Goal: Answer question/provide support

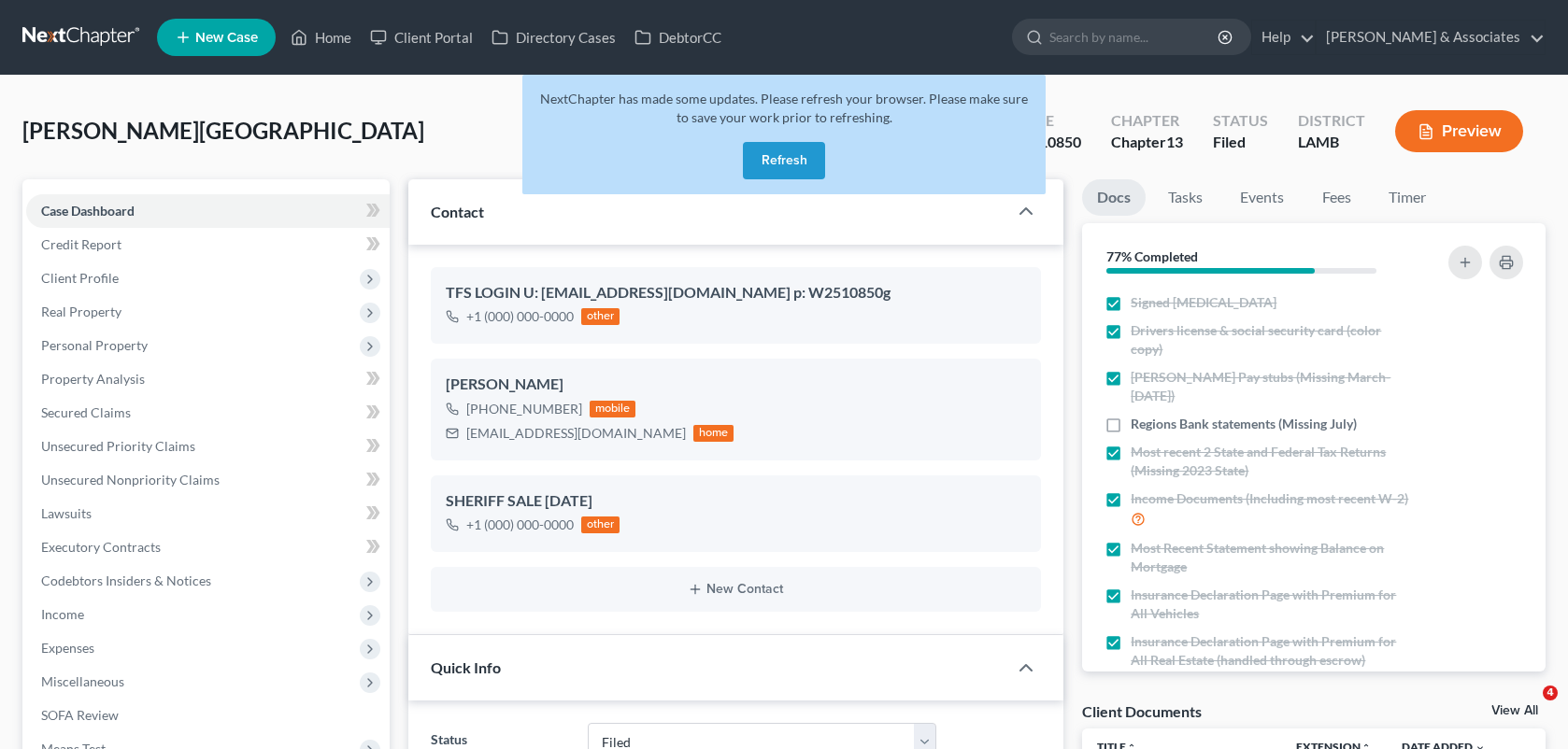
select select "8"
click at [786, 160] on button "Refresh" at bounding box center [784, 160] width 82 height 37
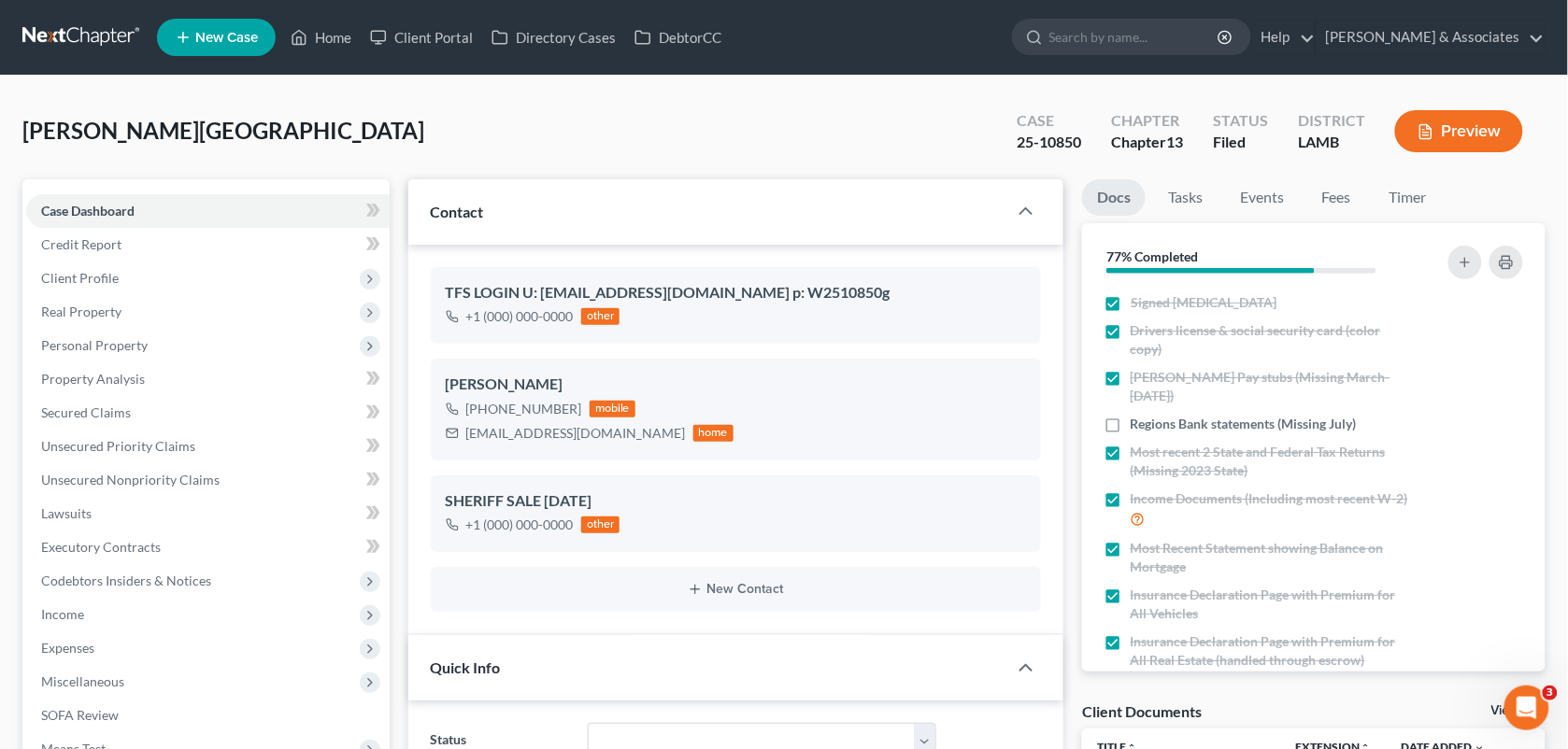
scroll to position [2042, 0]
click at [325, 29] on link "Home" at bounding box center [320, 37] width 79 height 33
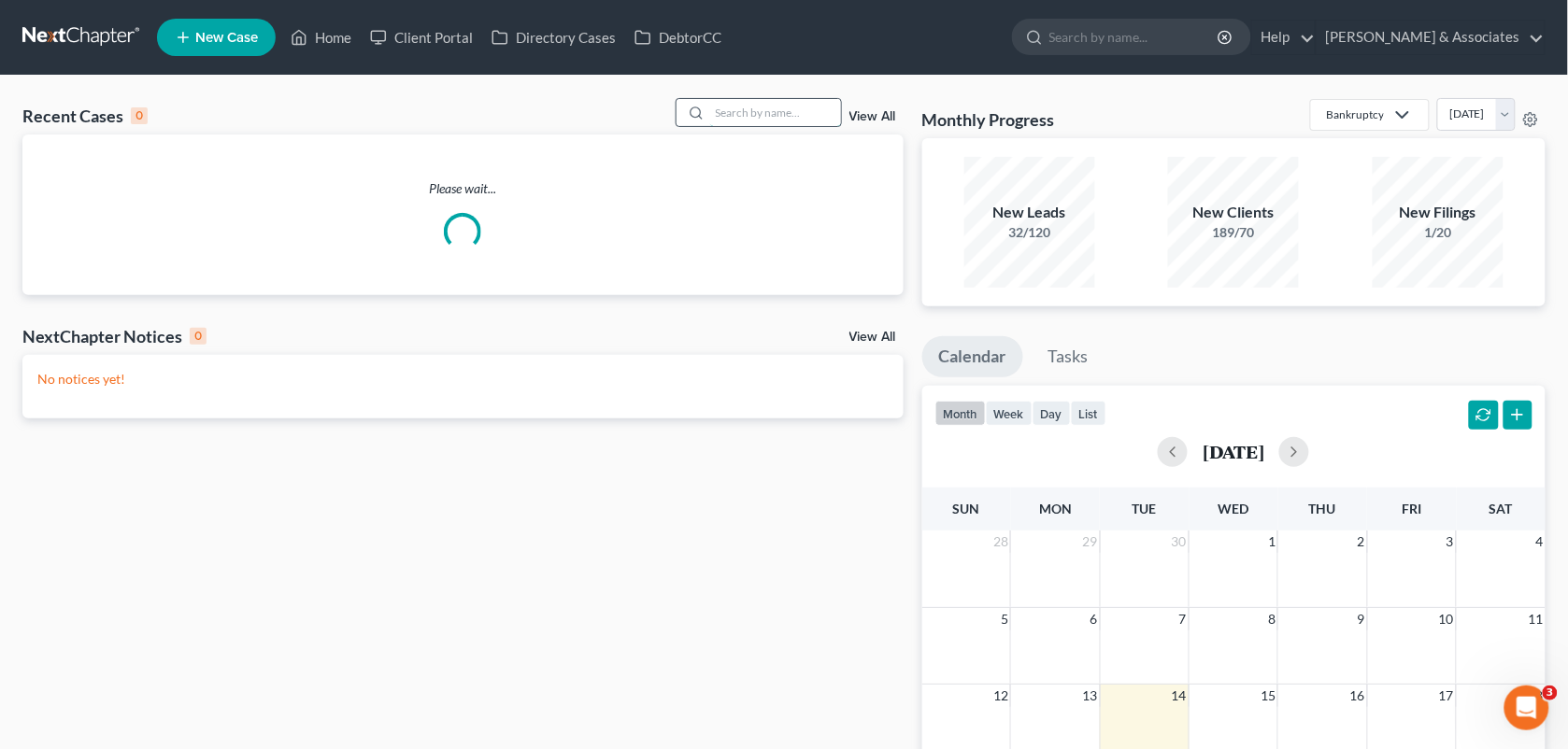
click at [722, 120] on input "search" at bounding box center [775, 112] width 130 height 27
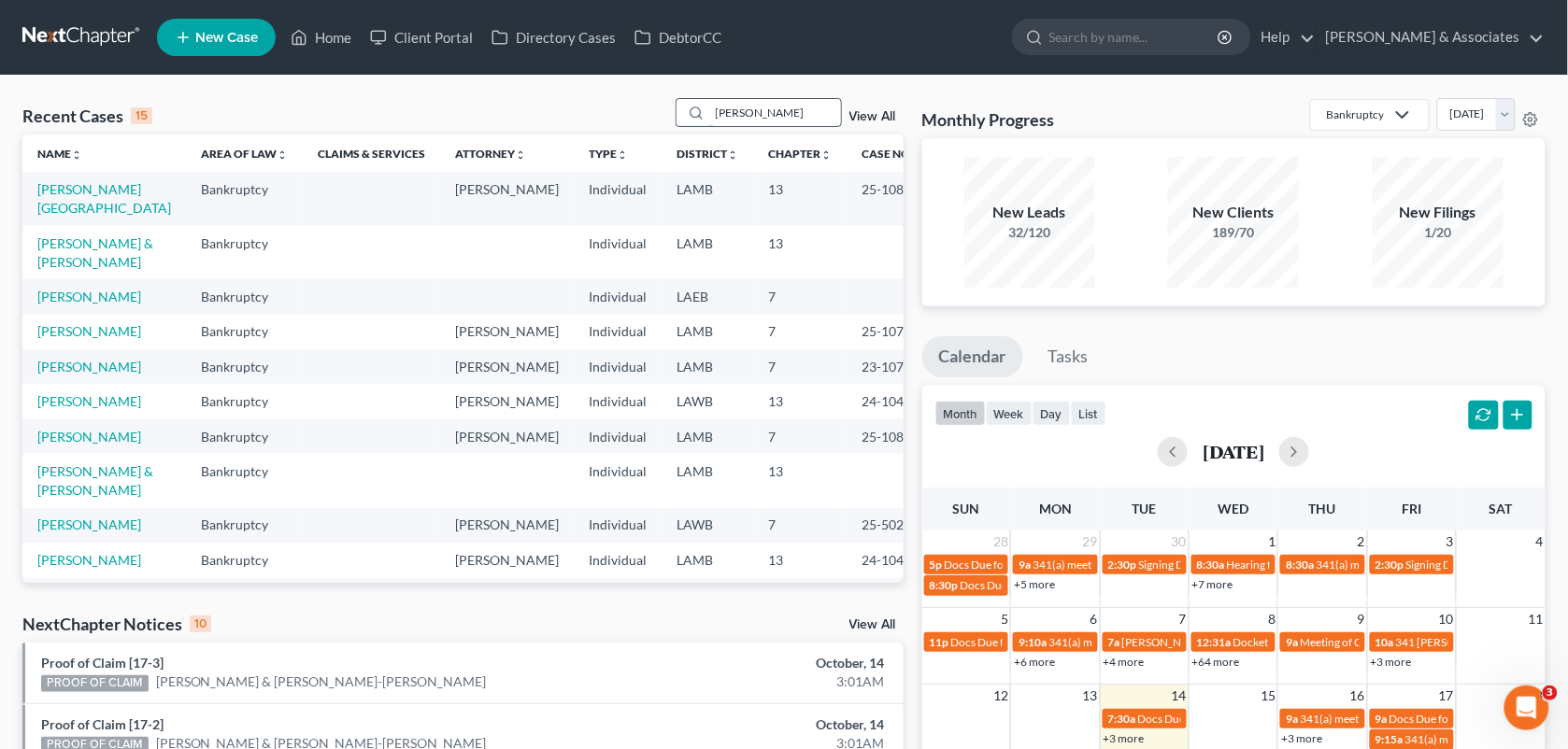
type input "lydia blanchard"
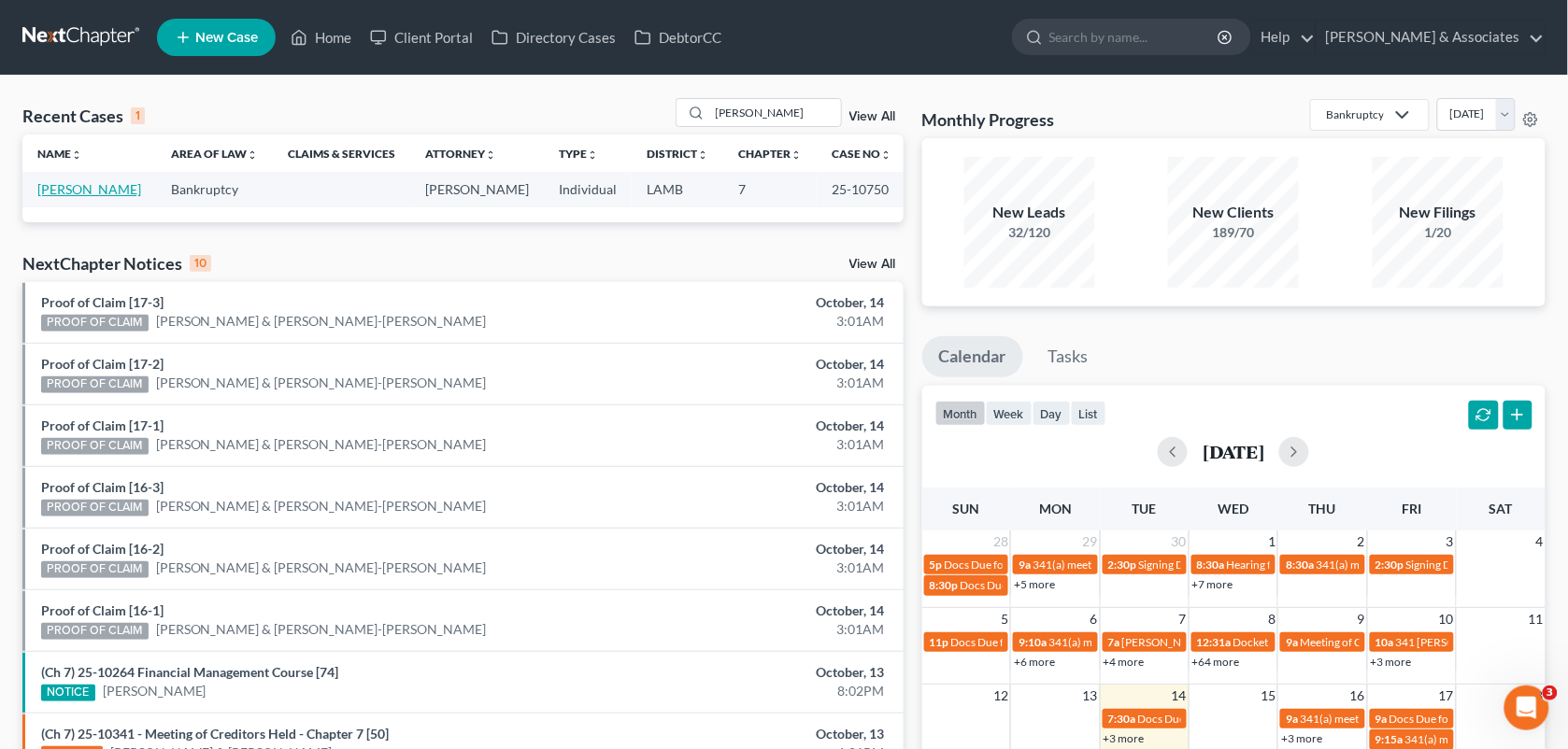
click at [91, 192] on link "Blanchard, Lydia" at bounding box center [89, 188] width 104 height 16
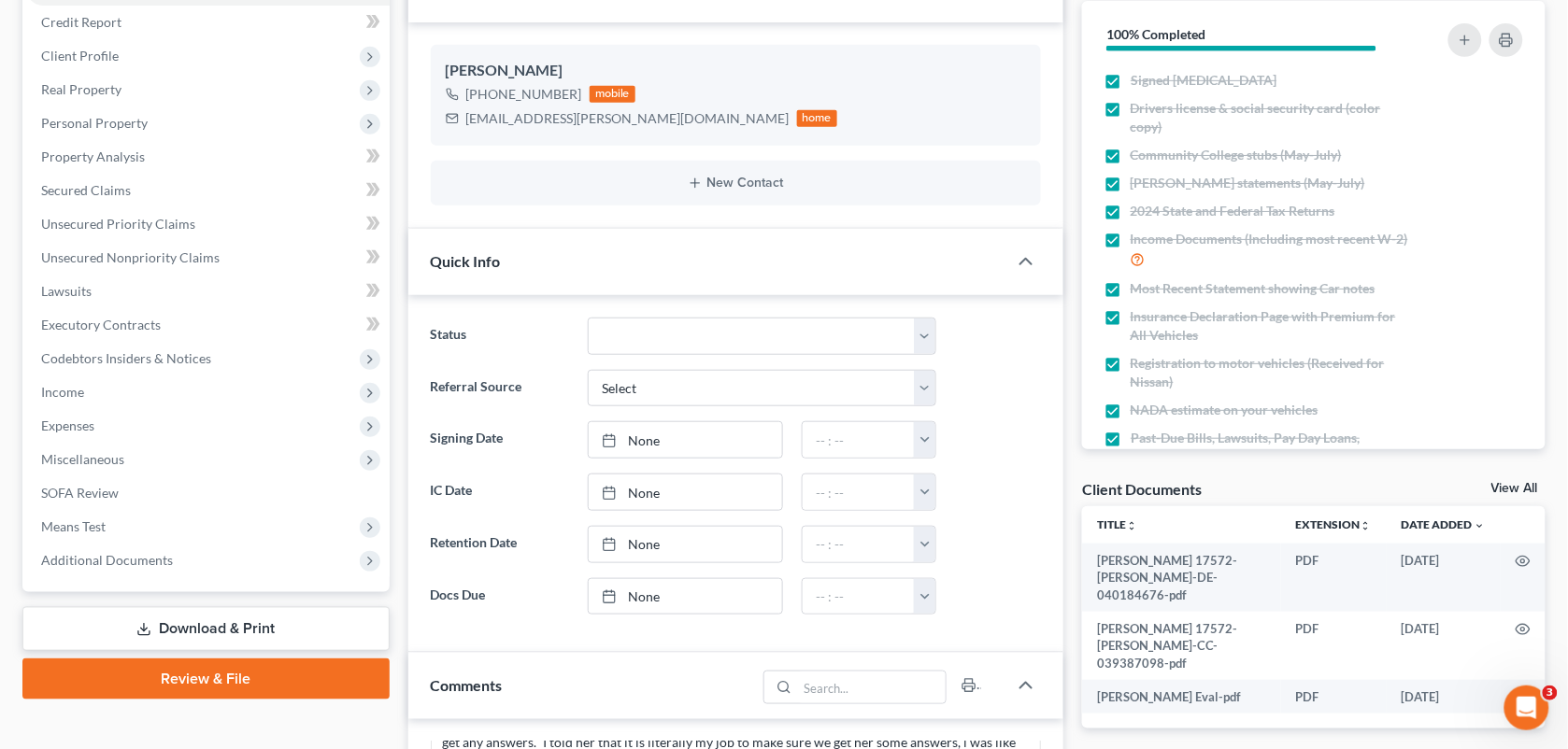
scroll to position [271, 0]
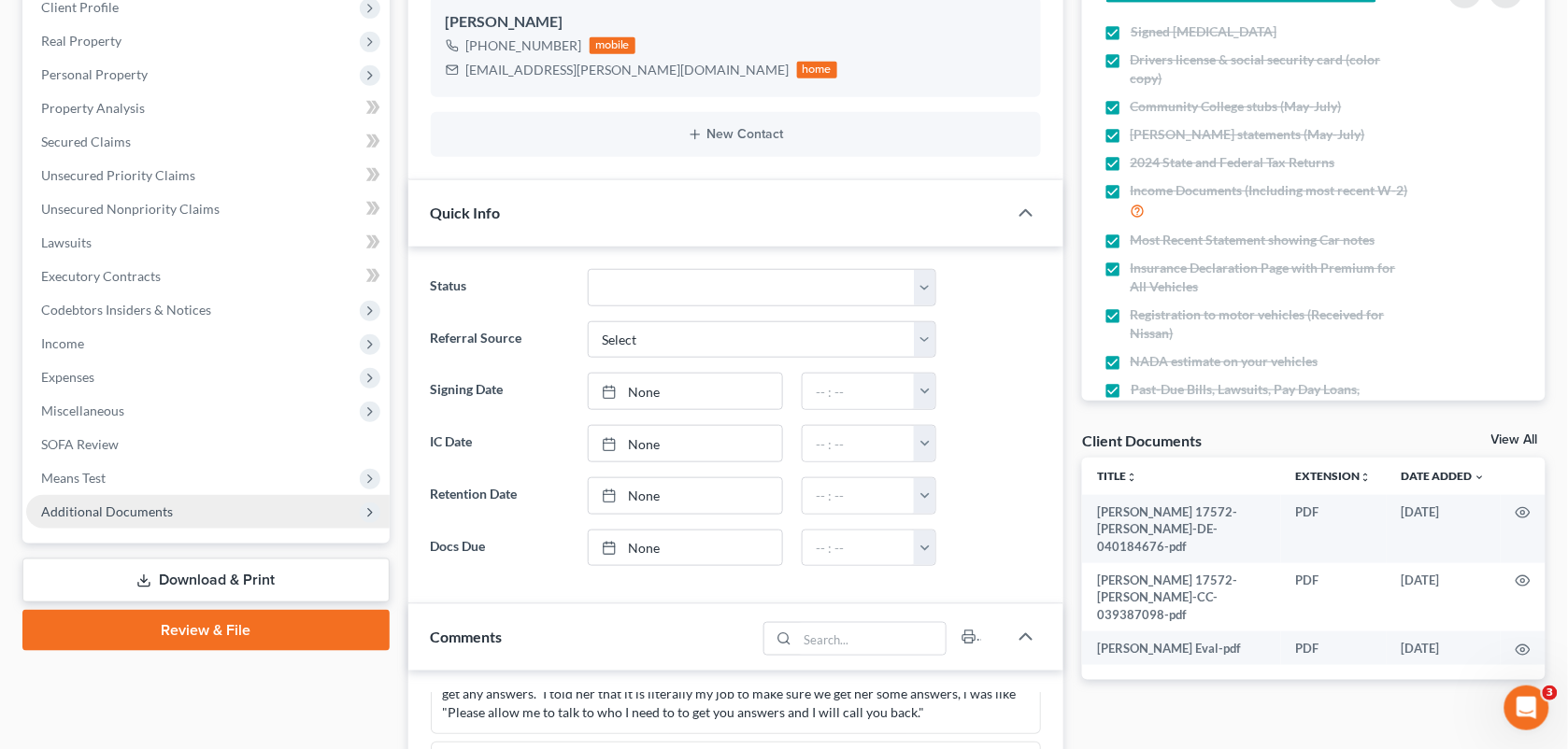
click at [187, 510] on span "Additional Documents" at bounding box center [208, 511] width 364 height 33
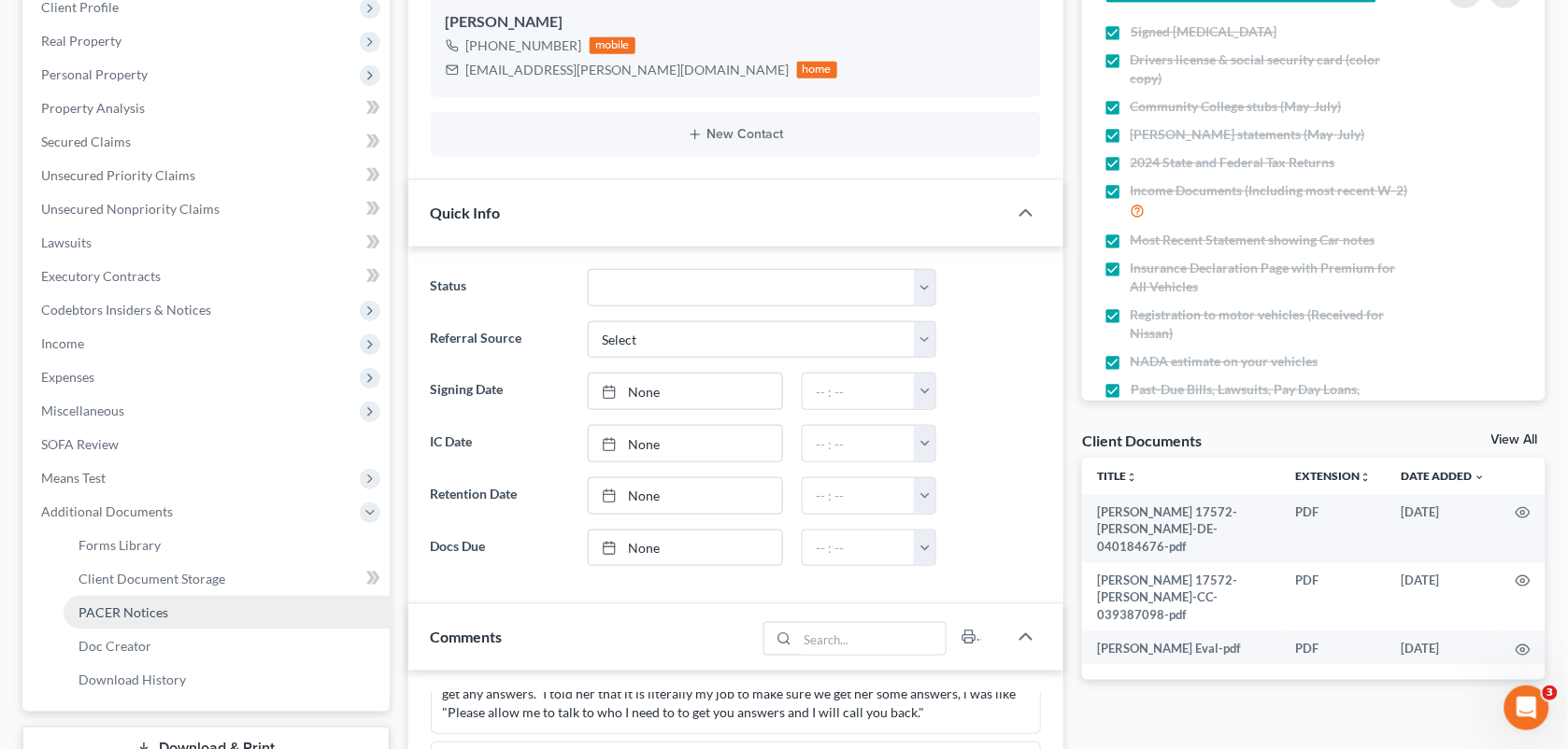
click at [178, 609] on link "PACER Notices" at bounding box center [227, 612] width 327 height 33
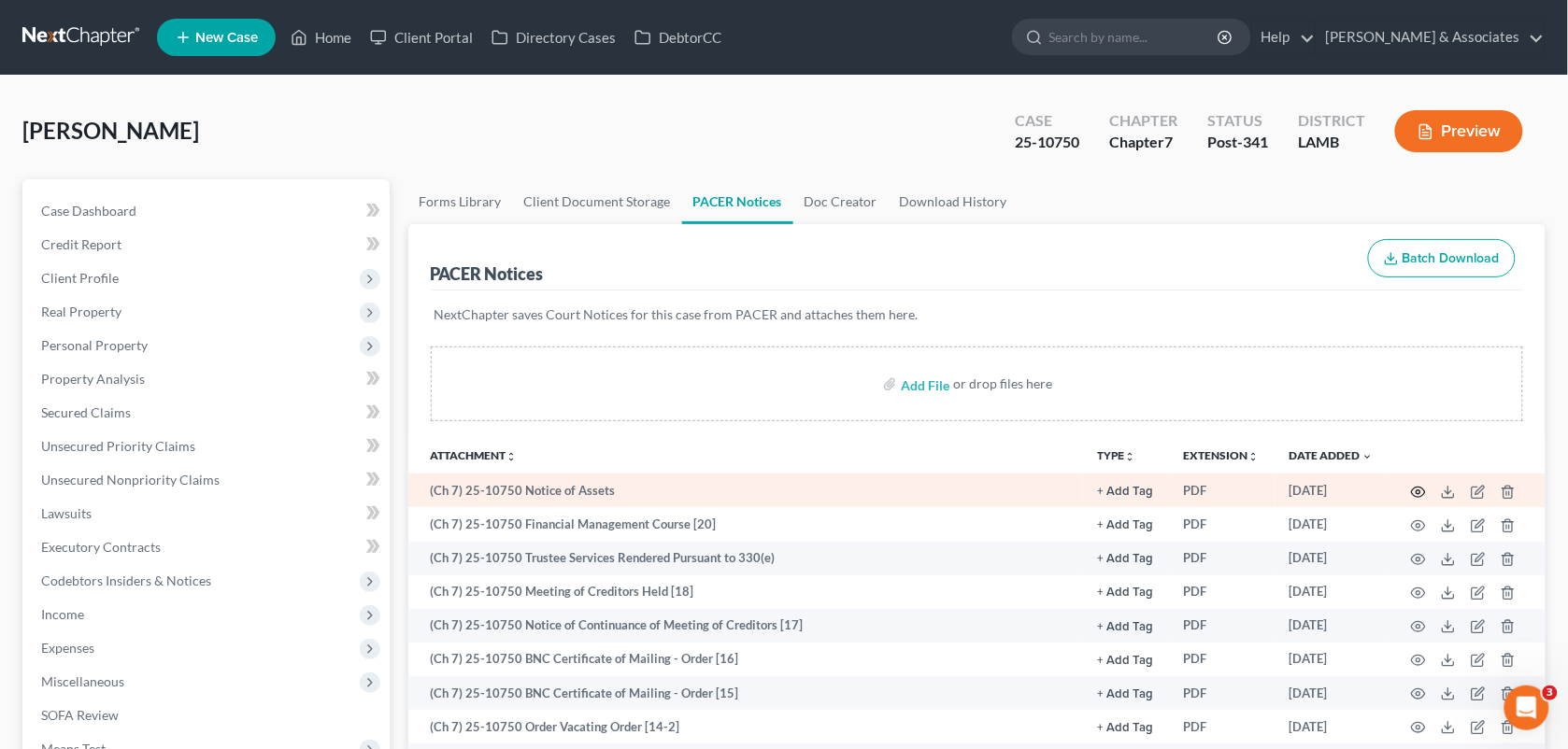
click at [1417, 486] on icon "button" at bounding box center [1419, 491] width 14 height 10
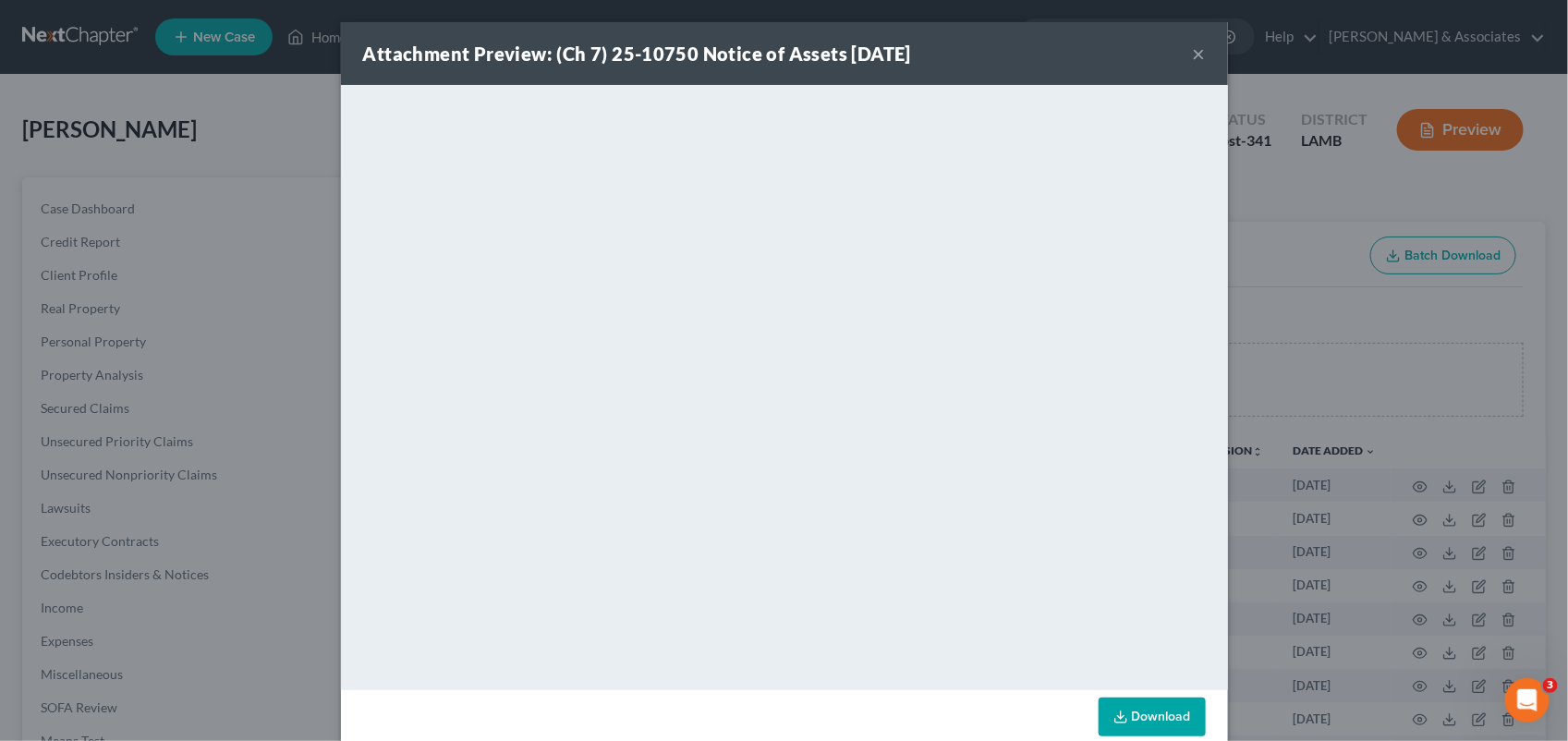
click at [610, 68] on div "Attachment Preview: (Ch 7) 25-10750 Notice of Assets 10/13/2025 ×" at bounding box center [784, 54] width 887 height 63
click at [1192, 54] on button "×" at bounding box center [1199, 54] width 13 height 23
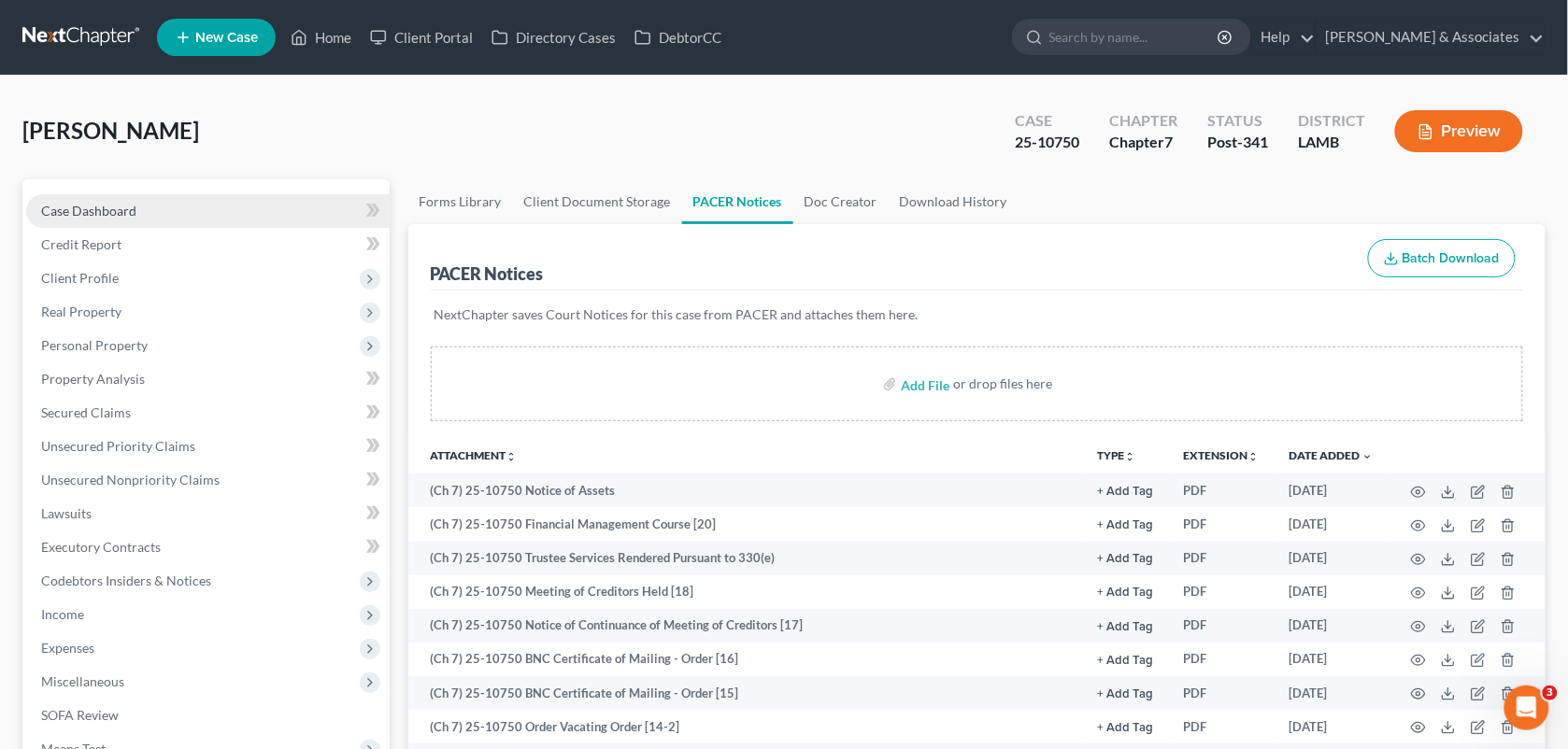
click at [162, 217] on link "Case Dashboard" at bounding box center [208, 210] width 364 height 33
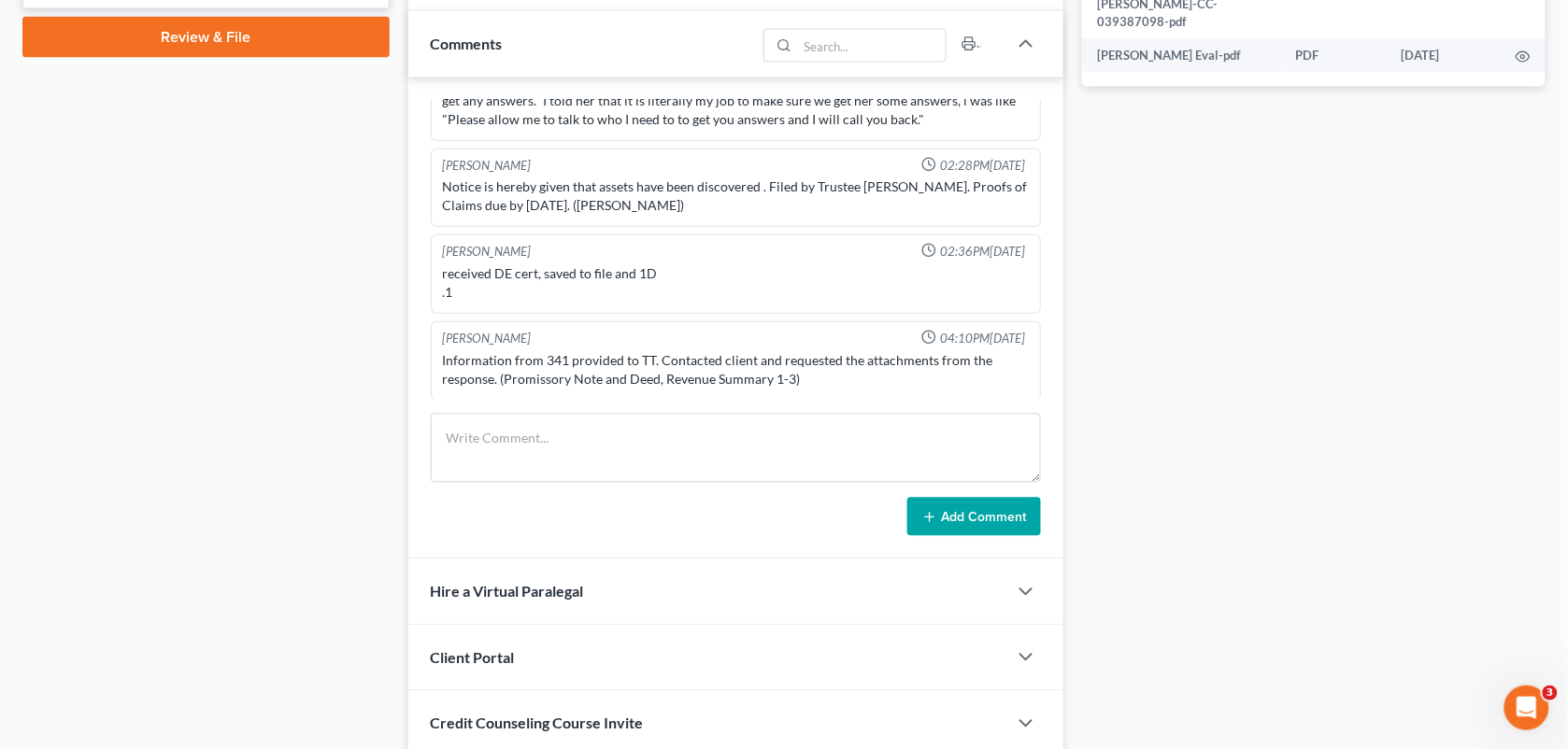
scroll to position [897, 0]
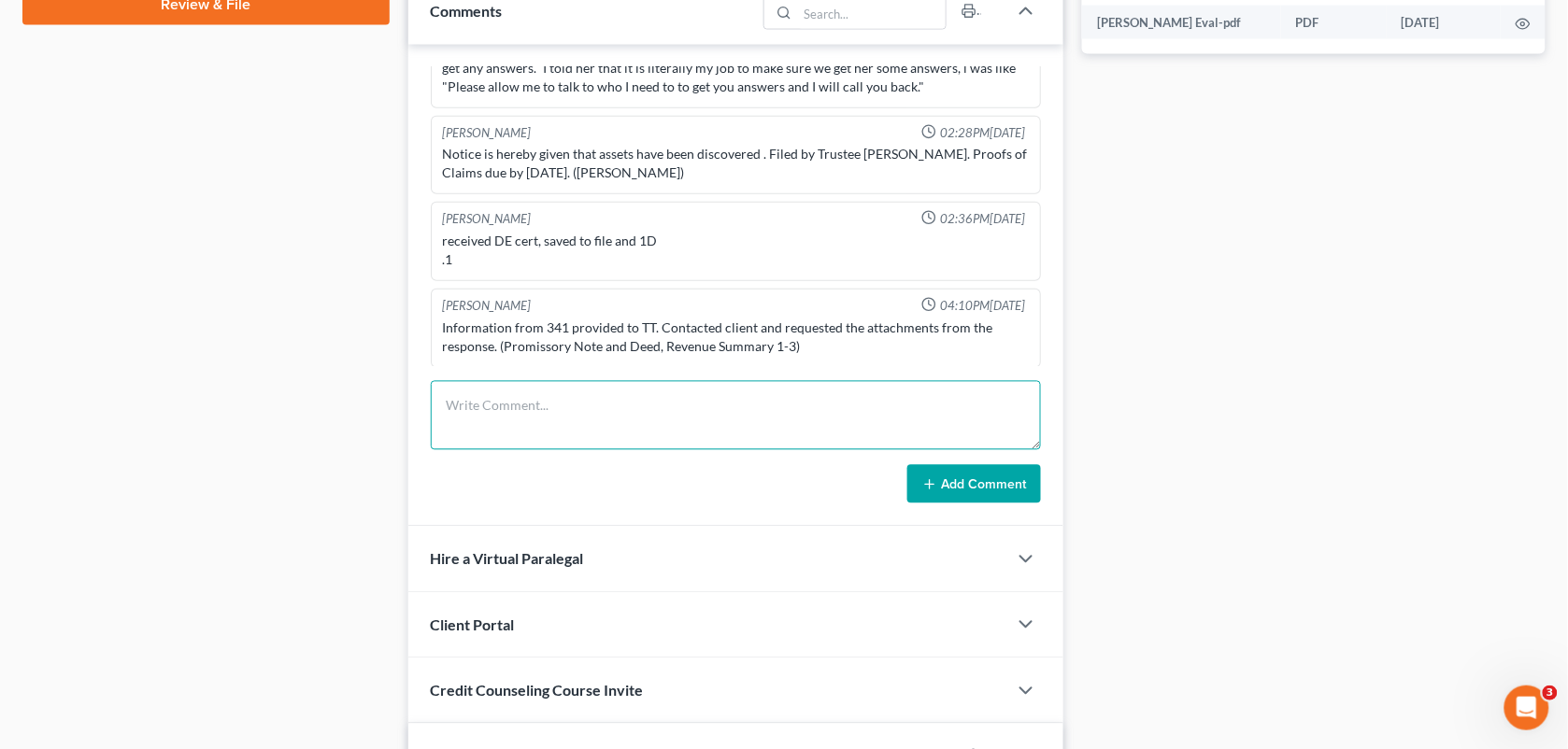
click at [585, 426] on textarea at bounding box center [737, 416] width 611 height 69
paste textarea "Got Lydia Blanchard on the line. She received an answer from the TT, they want …"
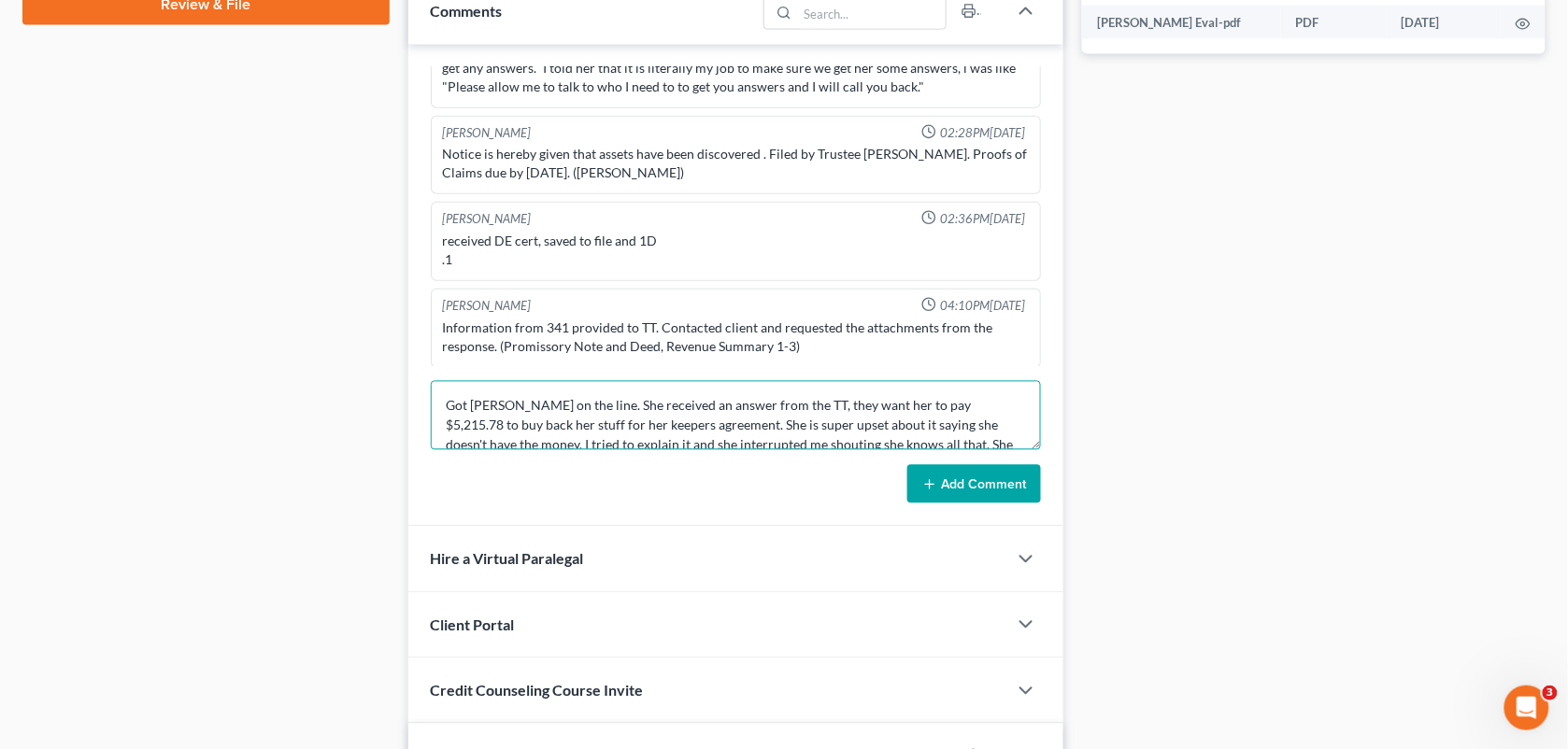
scroll to position [62, 0]
click at [832, 404] on textarea "Got Lydia Blanchard on the line. She received an answer from the TT, they want …" at bounding box center [737, 416] width 611 height 69
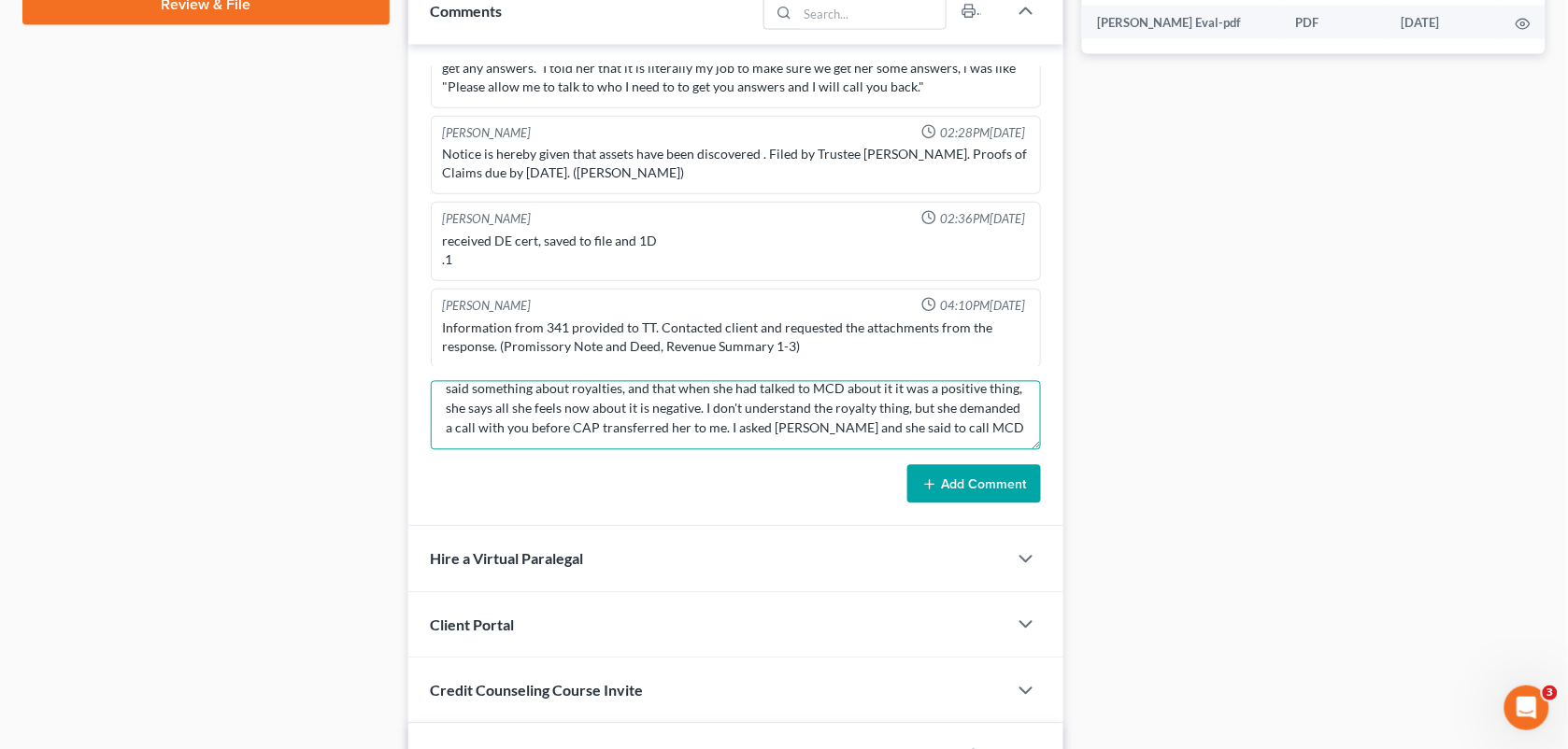
scroll to position [77, 0]
click at [593, 435] on textarea "Got Lydia Blanchard on the line. She received an answer from the TT, they want …" at bounding box center [737, 416] width 611 height 69
type textarea "Got Lydia Blanchard on the line. She received an answer from the TT, they want …"
click at [965, 473] on button "Add Comment" at bounding box center [974, 484] width 133 height 39
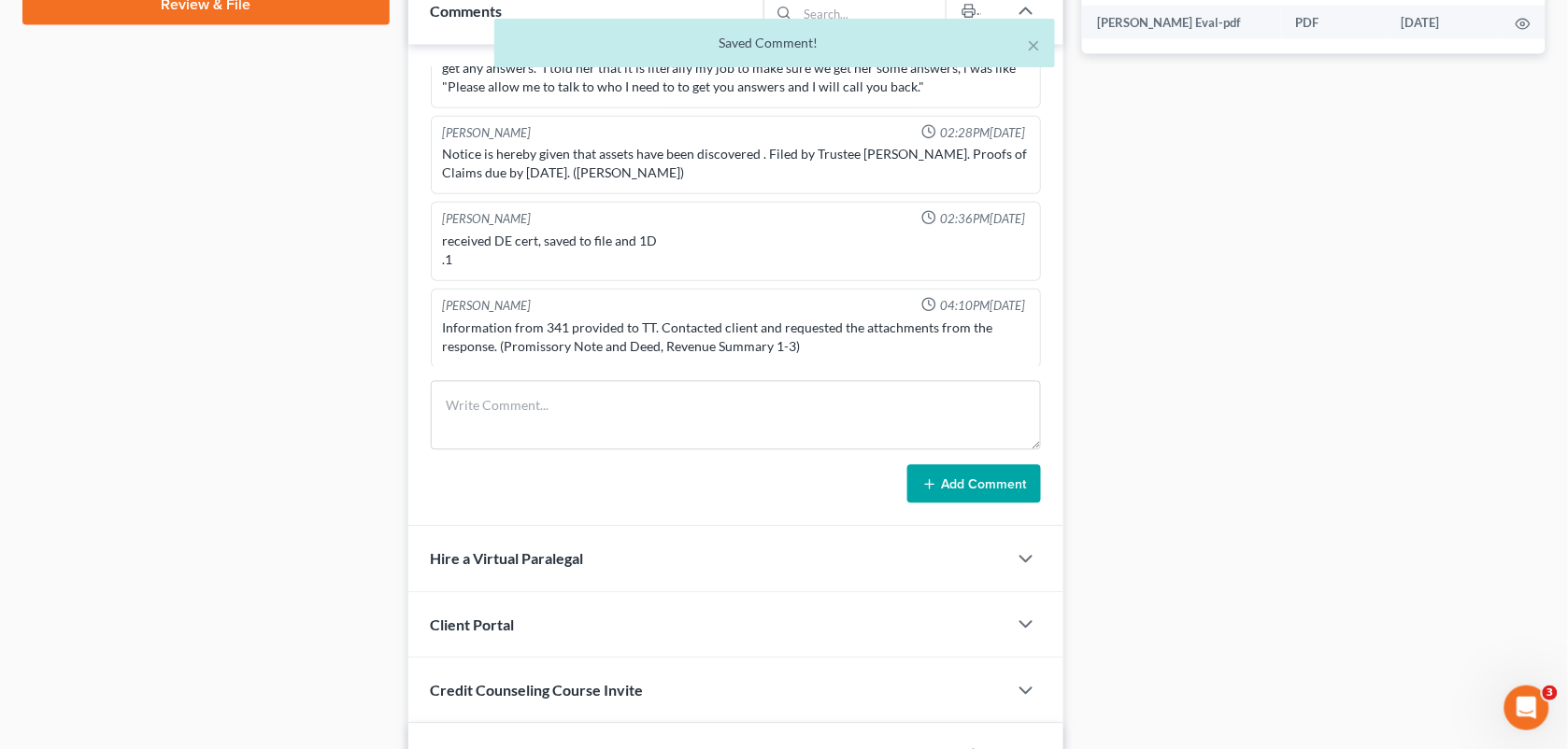
scroll to position [4676, 0]
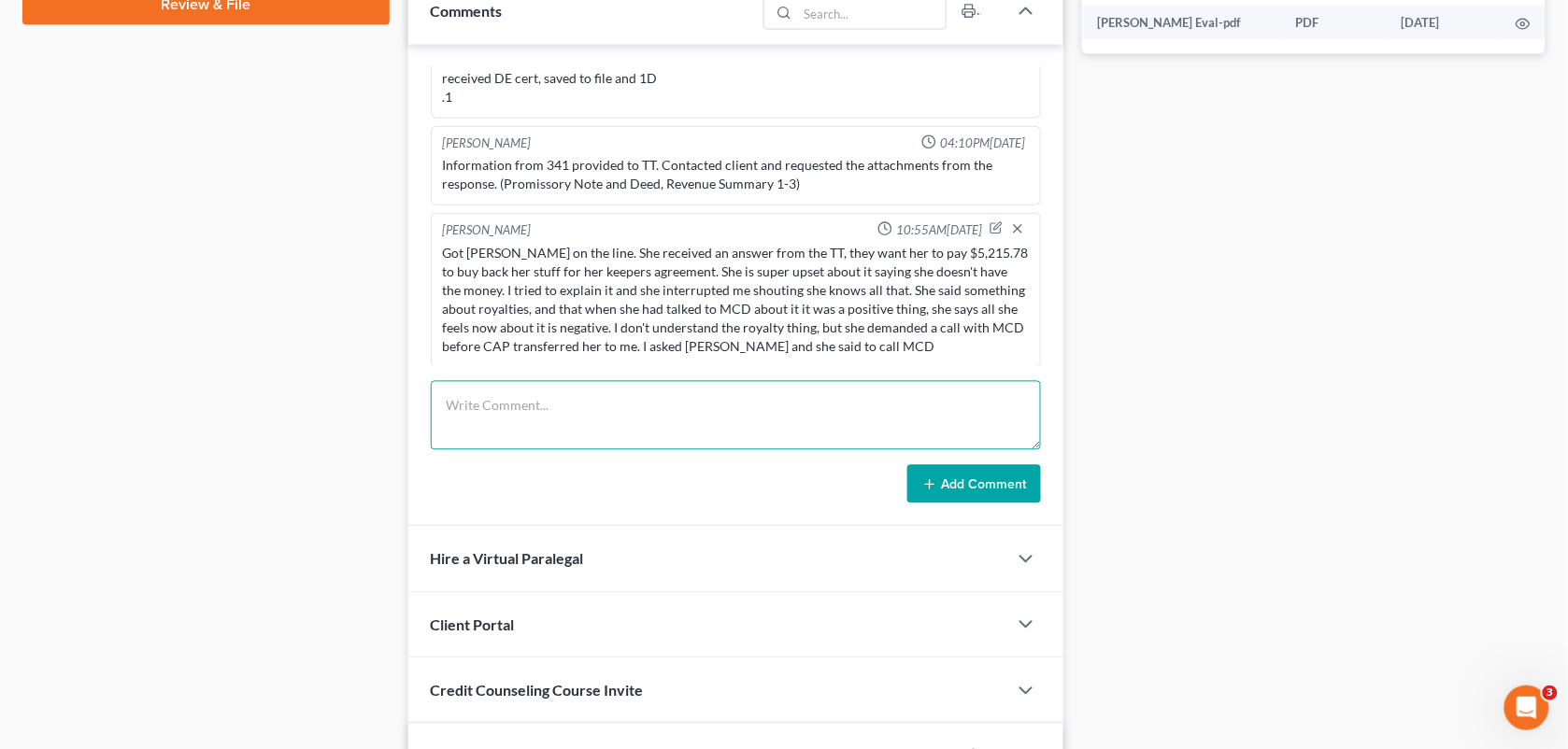
click at [980, 384] on textarea at bounding box center [737, 416] width 611 height 69
click at [841, 425] on textarea "MCD stated he will call her." at bounding box center [737, 416] width 611 height 69
paste textarea "She said she has class from 2-9:30 today and all days this week, so if its afte…"
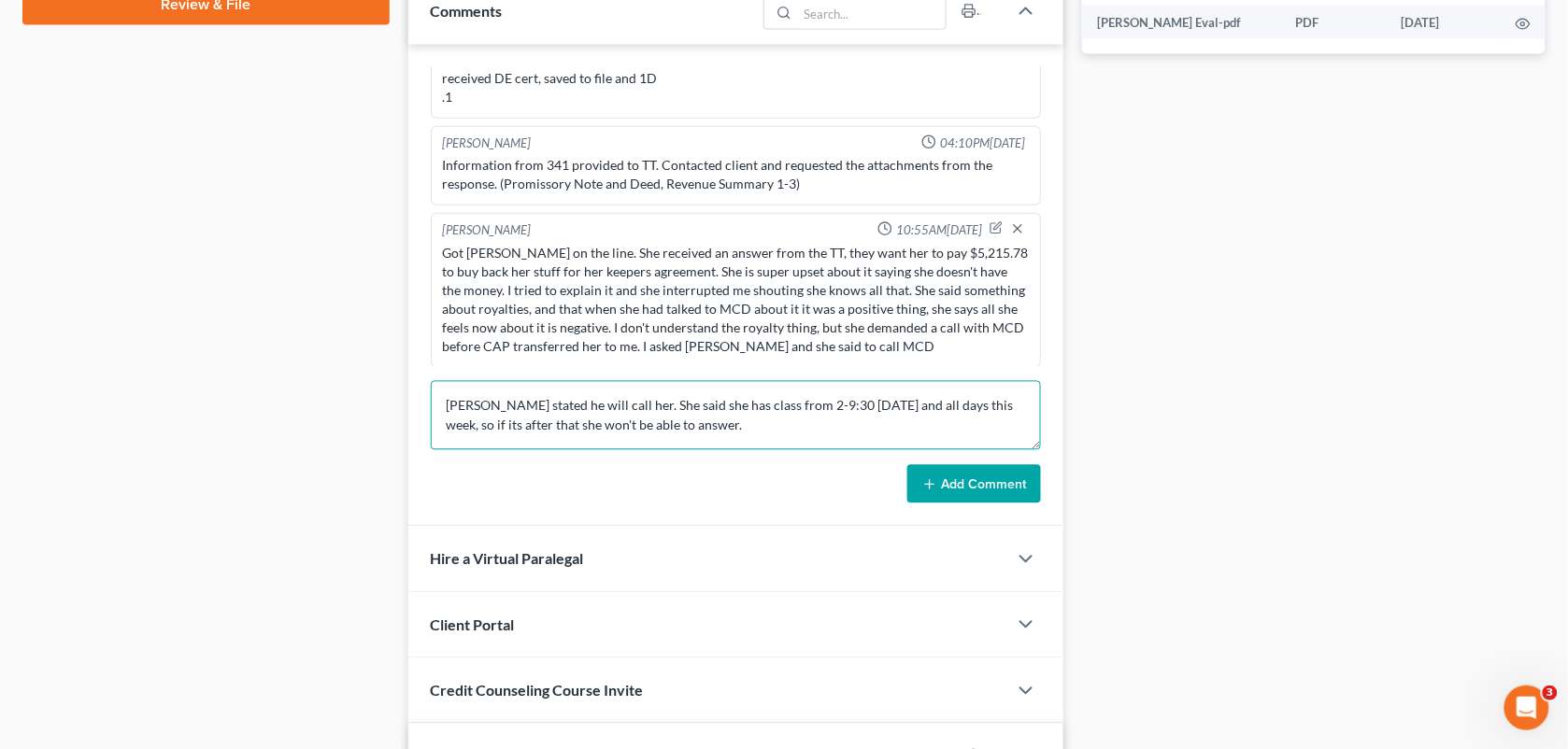
type textarea "MCD stated he will call her. She said she has class from 2-9:30 today and all d…"
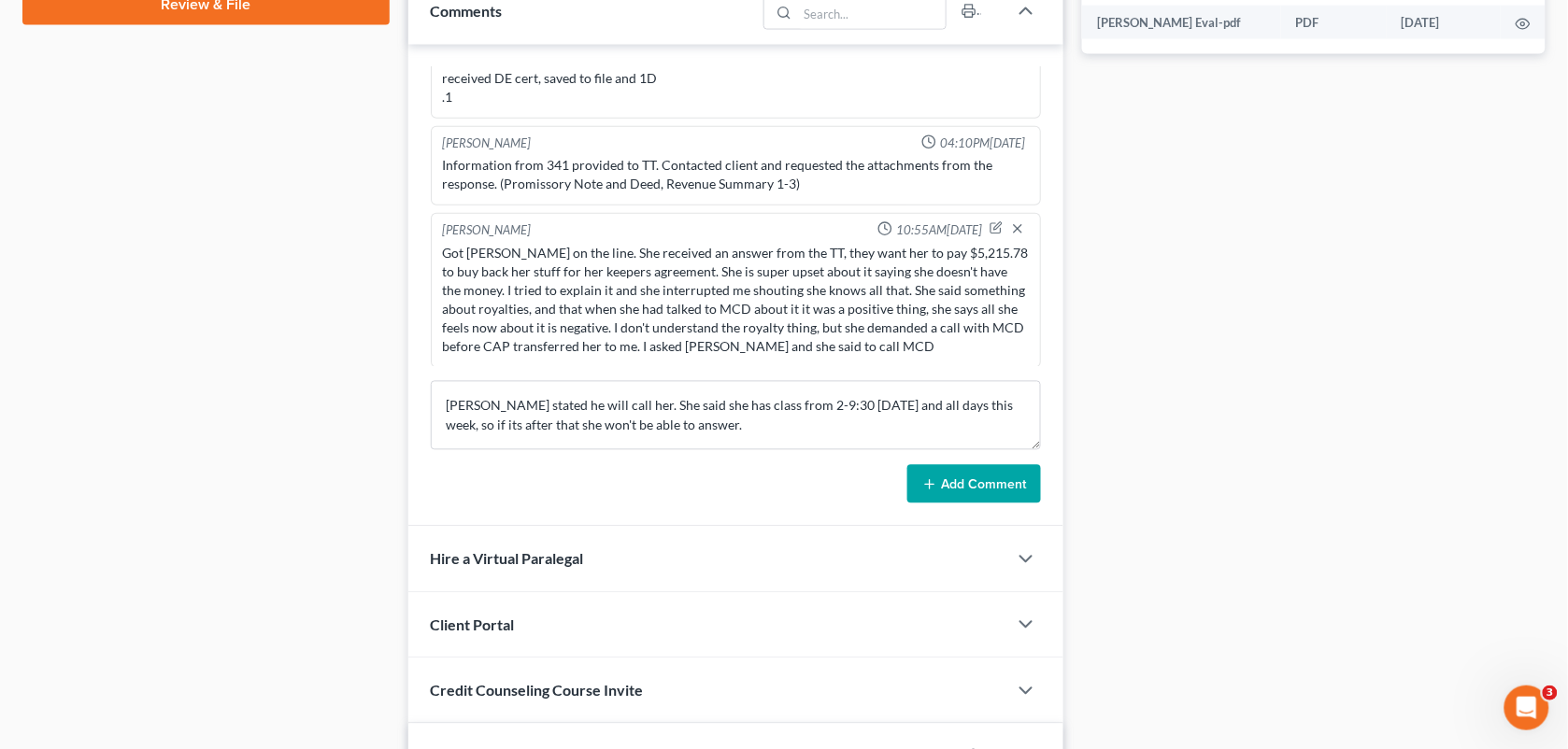
click at [940, 483] on button "Add Comment" at bounding box center [974, 484] width 133 height 39
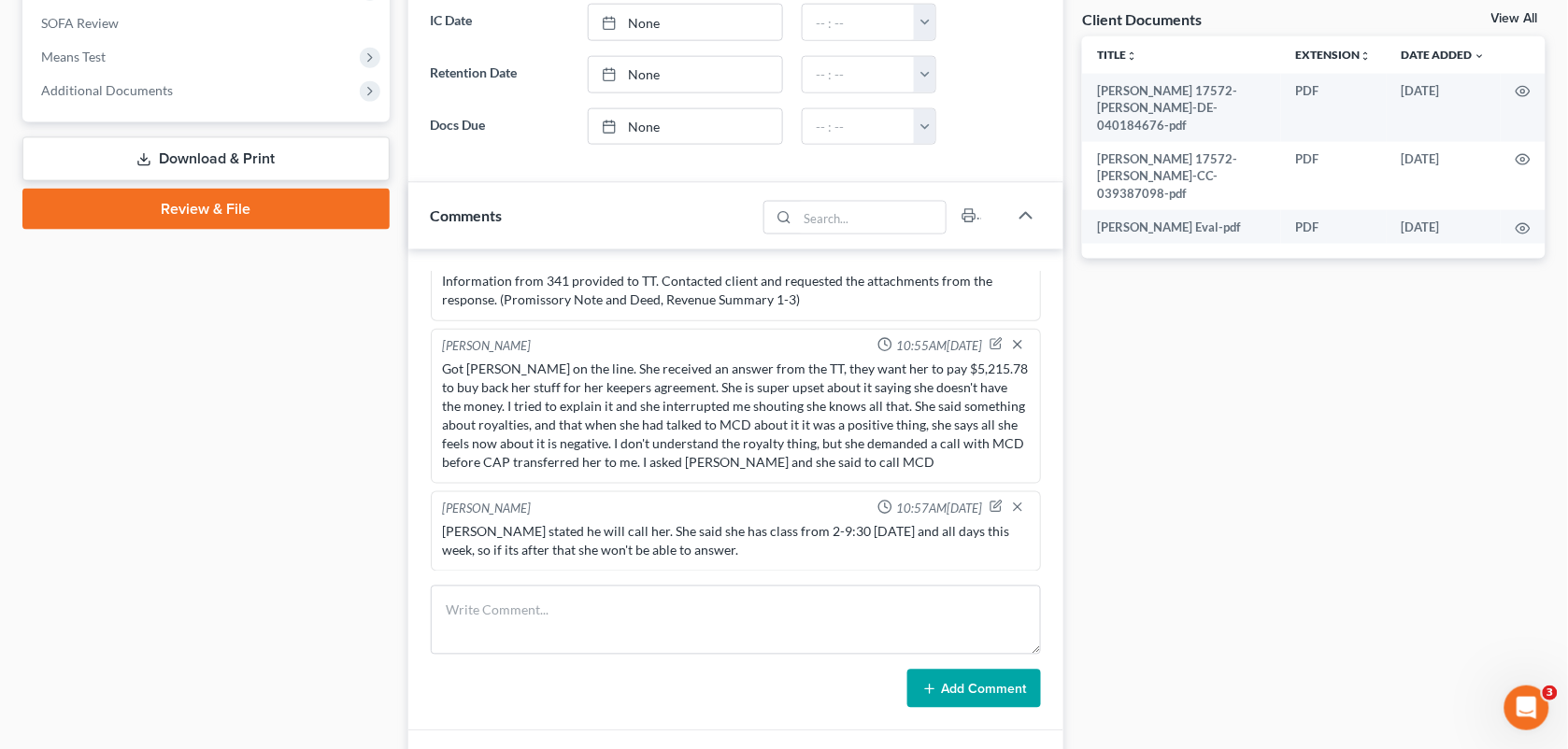
scroll to position [663, 0]
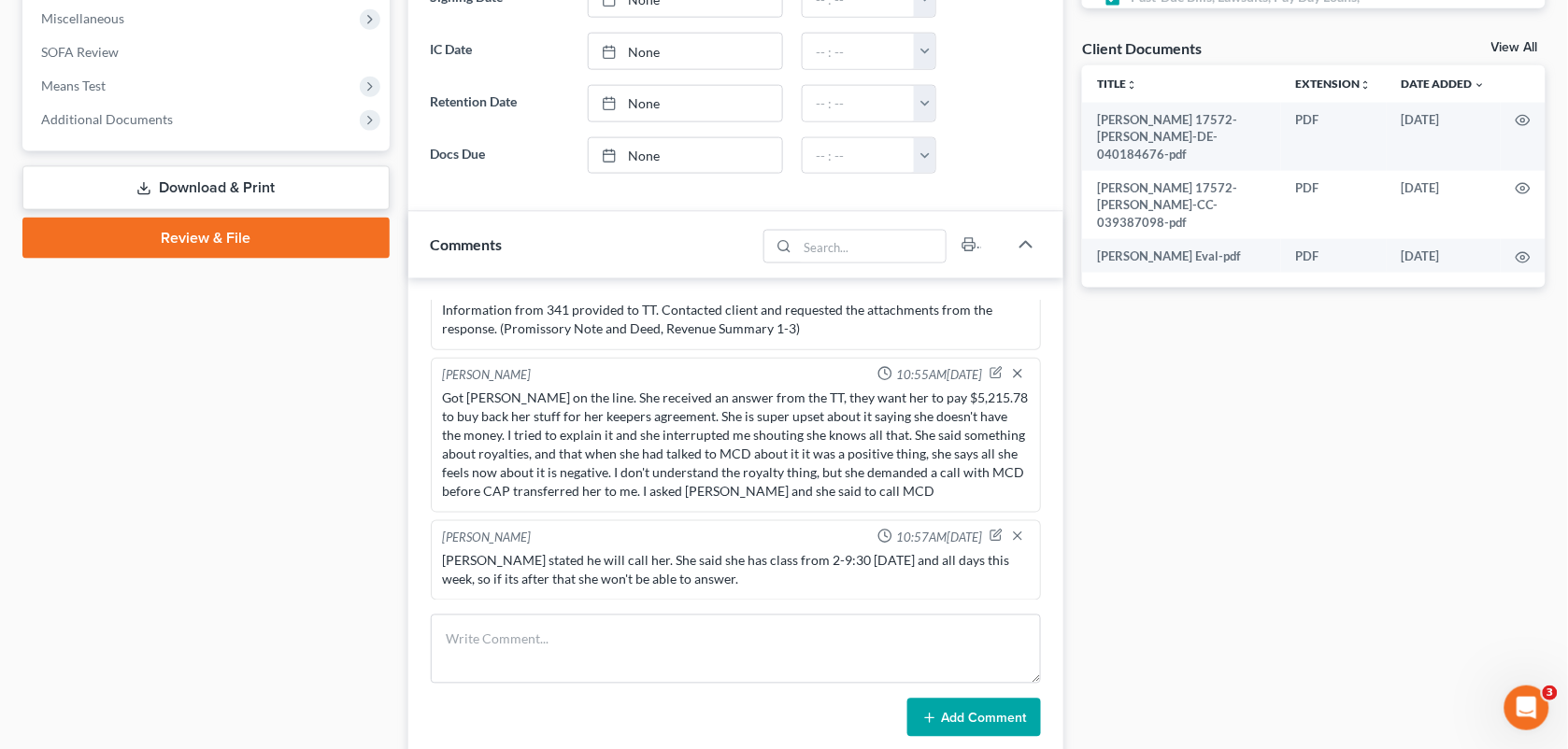
click at [246, 399] on div "Case Dashboard Payments Invoices Payments Payments Credit Report Client Profile" at bounding box center [206, 480] width 386 height 1926
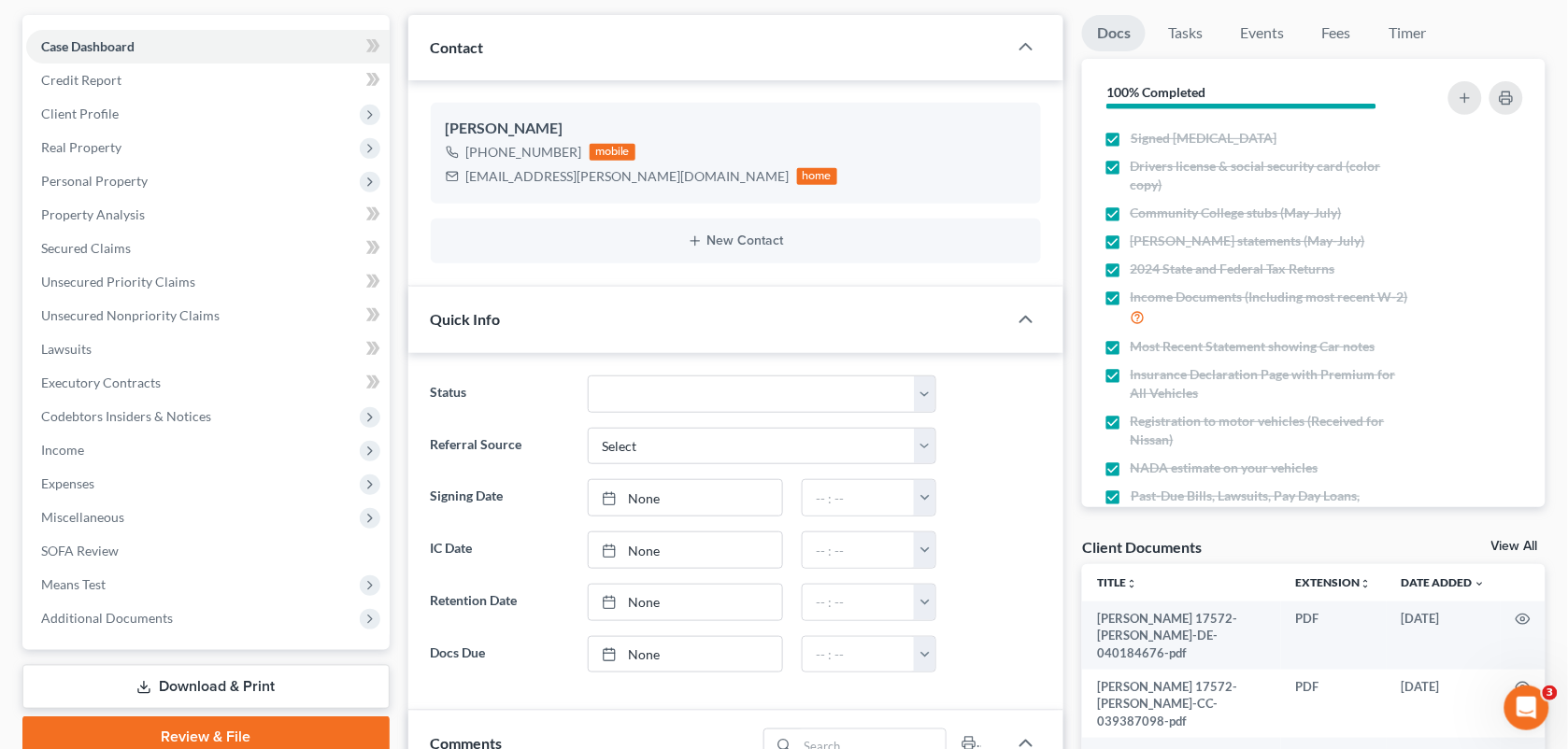
scroll to position [7, 0]
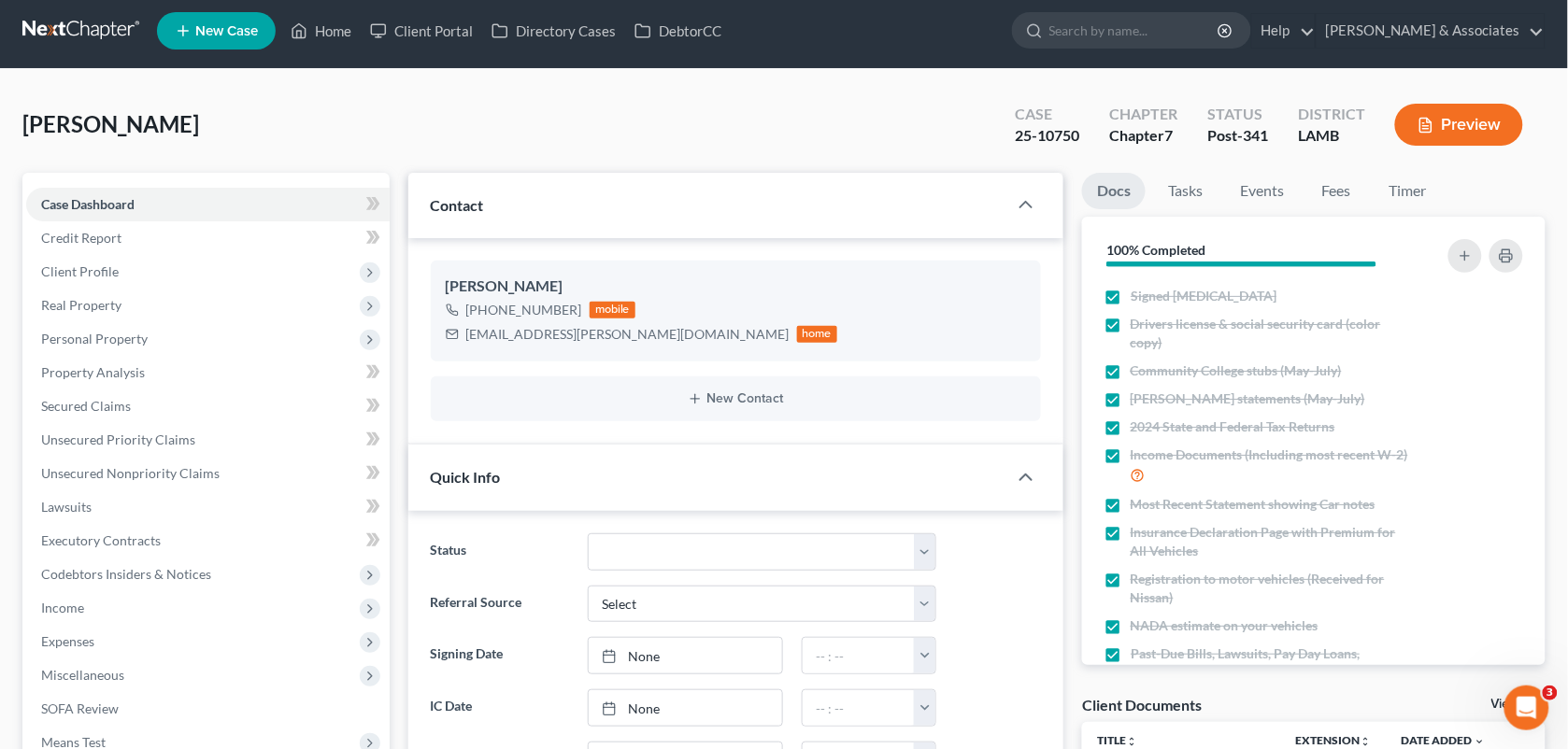
click at [642, 114] on div "Blanchard, Lydia Upgraded Case 25-10750 Chapter Chapter 7 Status Post-341 Distr…" at bounding box center [784, 131] width 1523 height 81
